Goal: Task Accomplishment & Management: Use online tool/utility

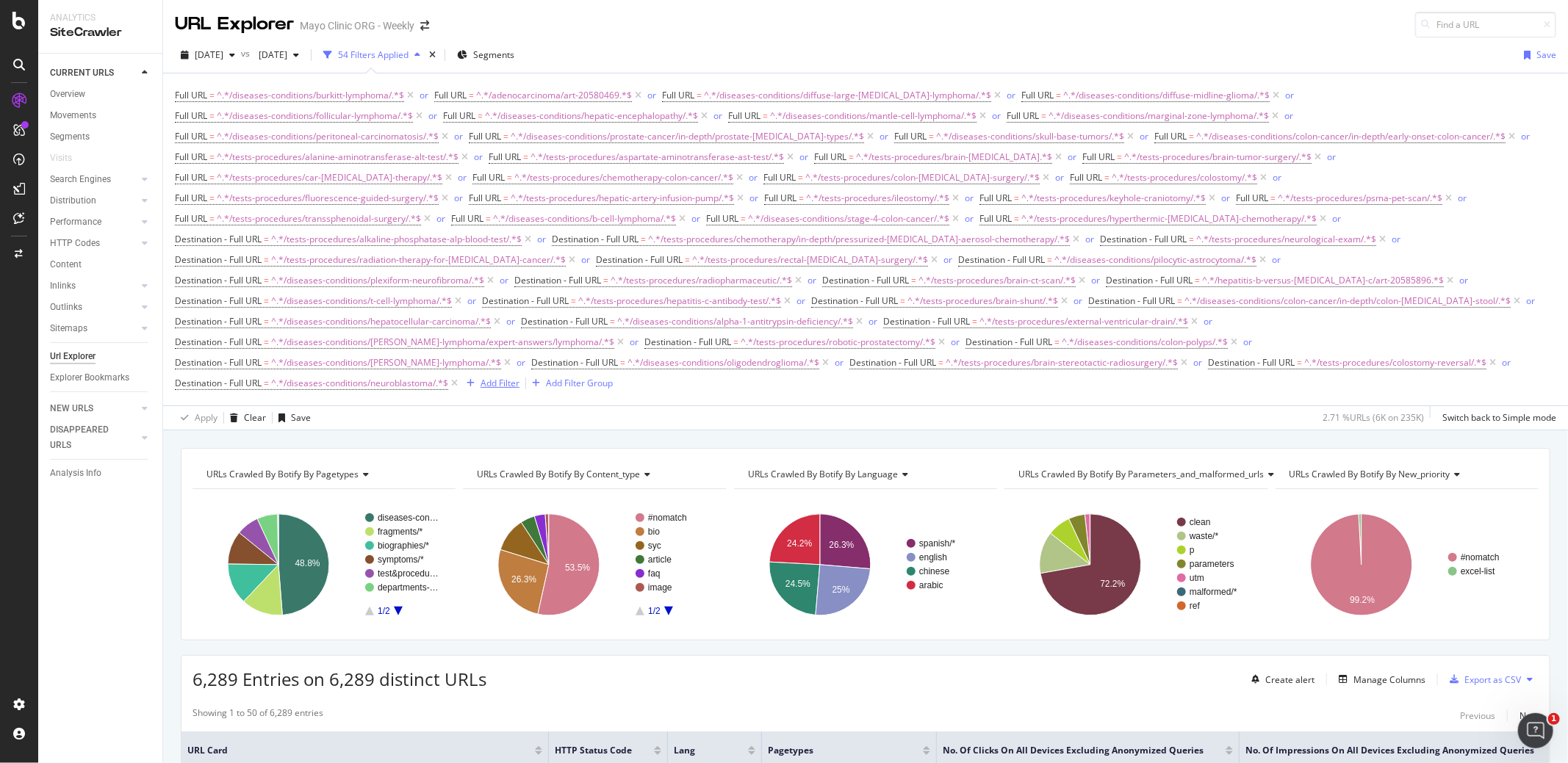
click at [499, 377] on div "Add Filter" at bounding box center [500, 383] width 39 height 13
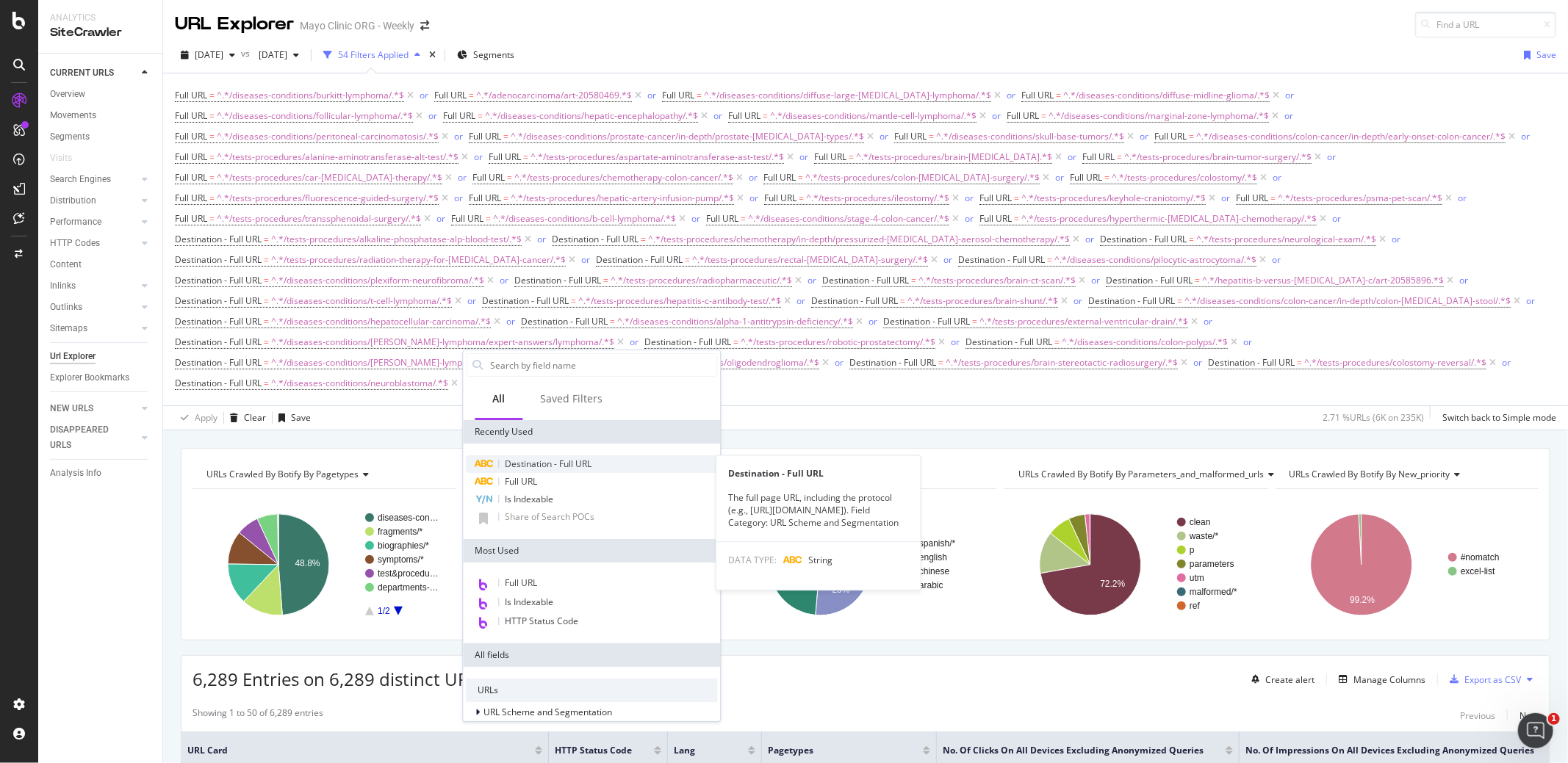
click at [527, 465] on span "Destination - Full URL" at bounding box center [548, 464] width 87 height 13
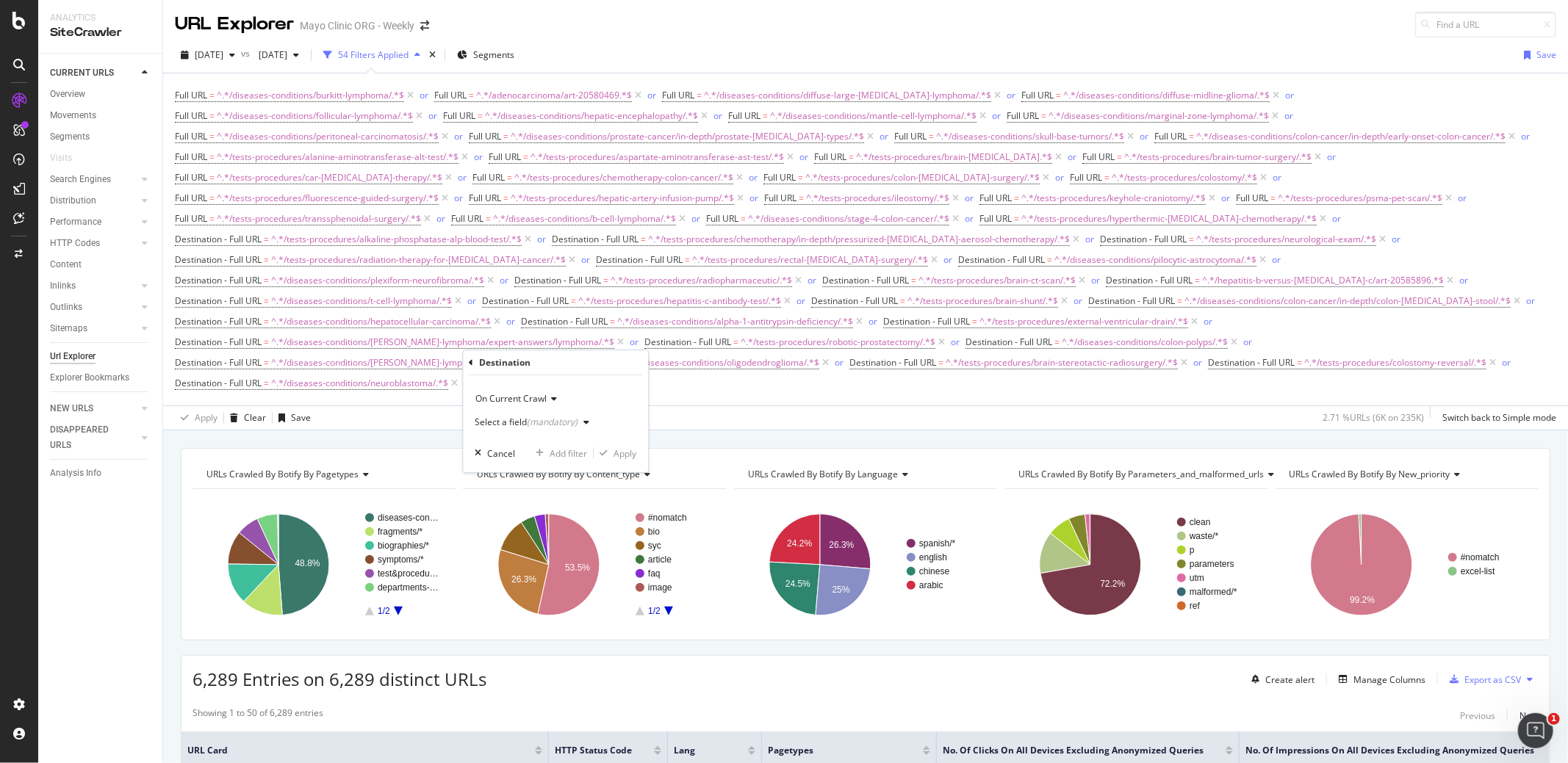
click at [532, 417] on div "(mandatory)" at bounding box center [552, 422] width 51 height 13
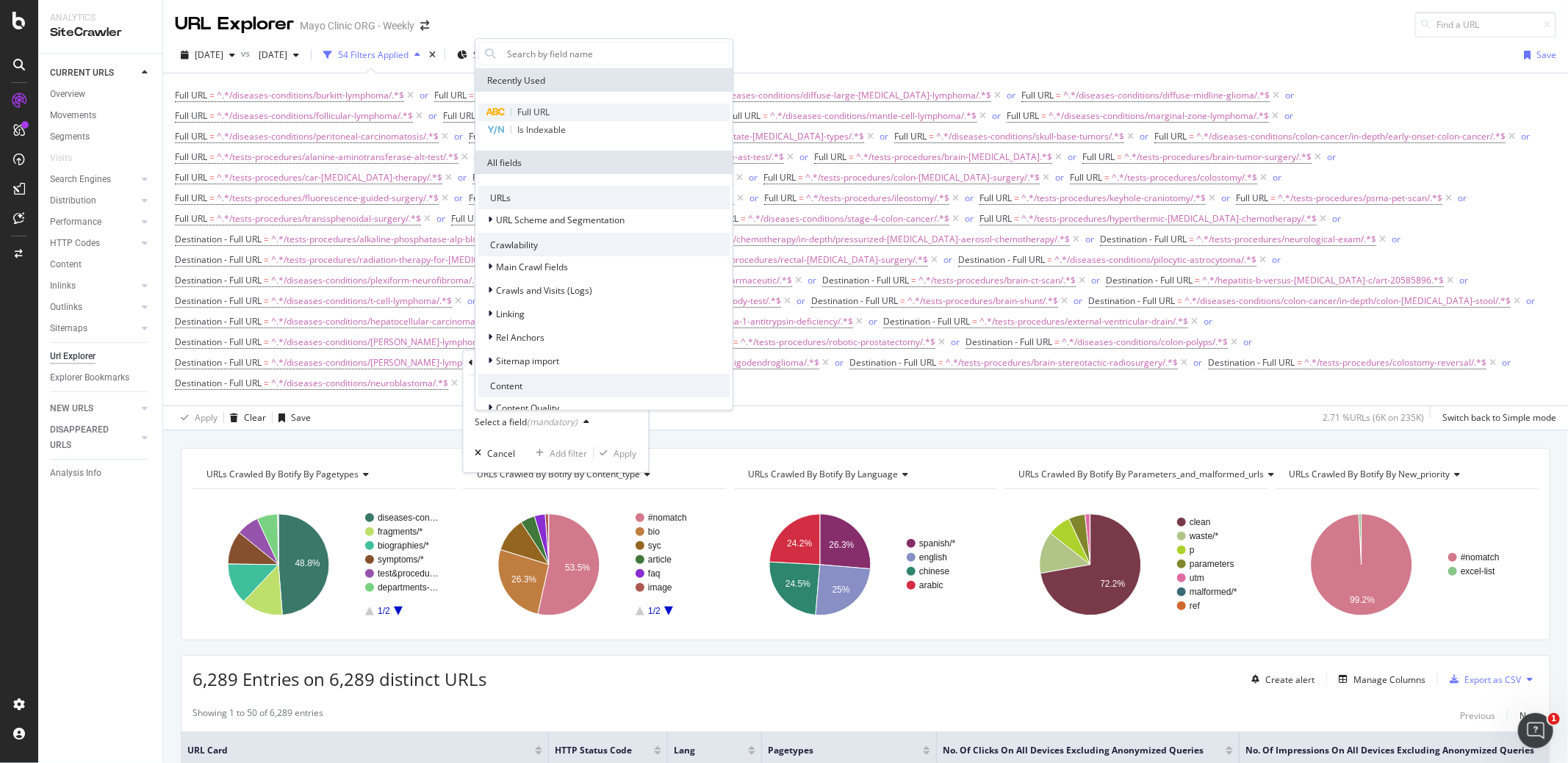
click at [527, 108] on span "Full URL" at bounding box center [533, 112] width 32 height 13
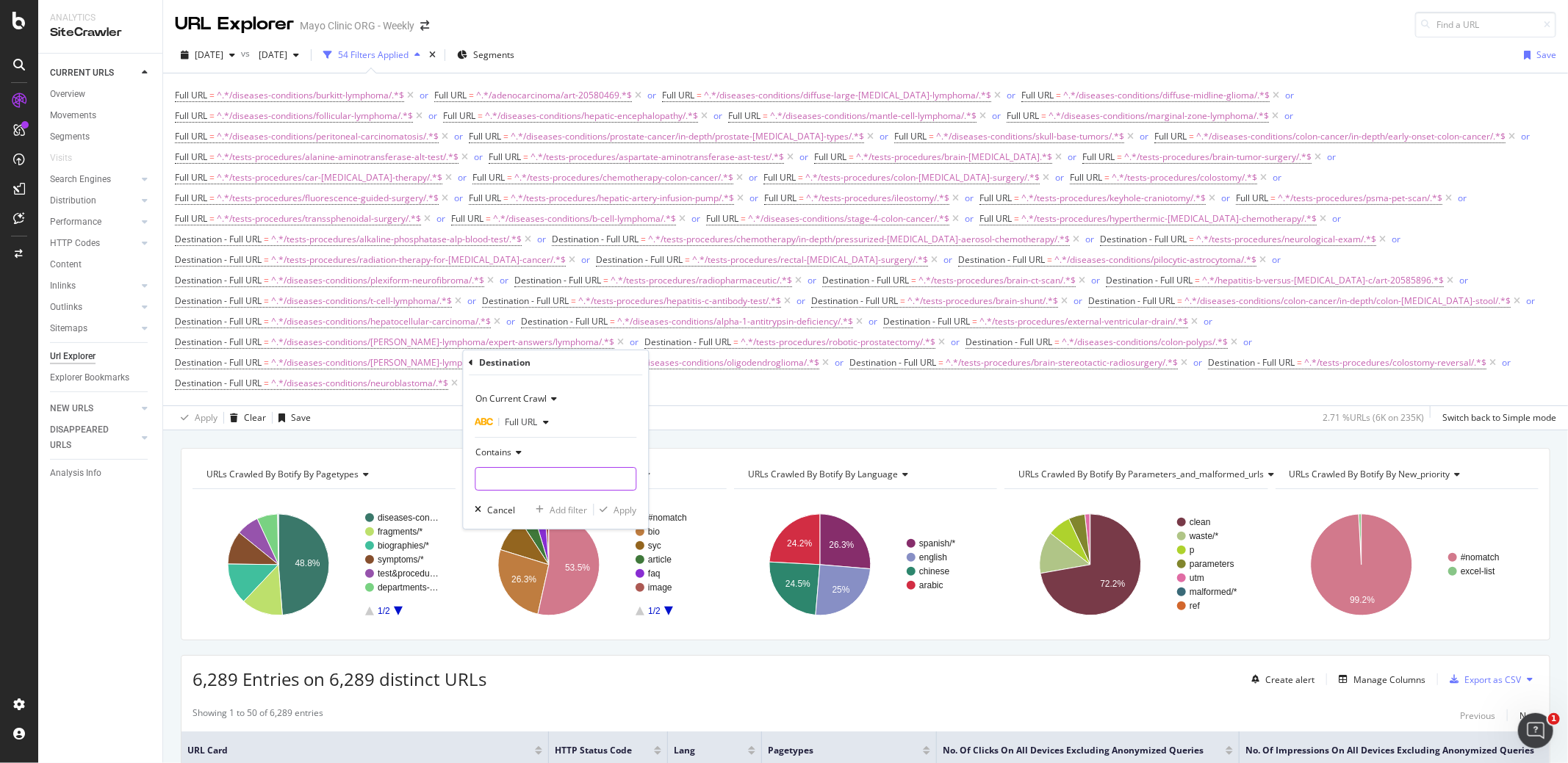
click at [522, 472] on input "text" at bounding box center [555, 478] width 160 height 23
paste input "/tests-procedures/craniotomy/"
type input "/tests-procedures/craniotomy/"
click at [623, 512] on div "Apply" at bounding box center [625, 510] width 23 height 13
